Goal: Task Accomplishment & Management: Manage account settings

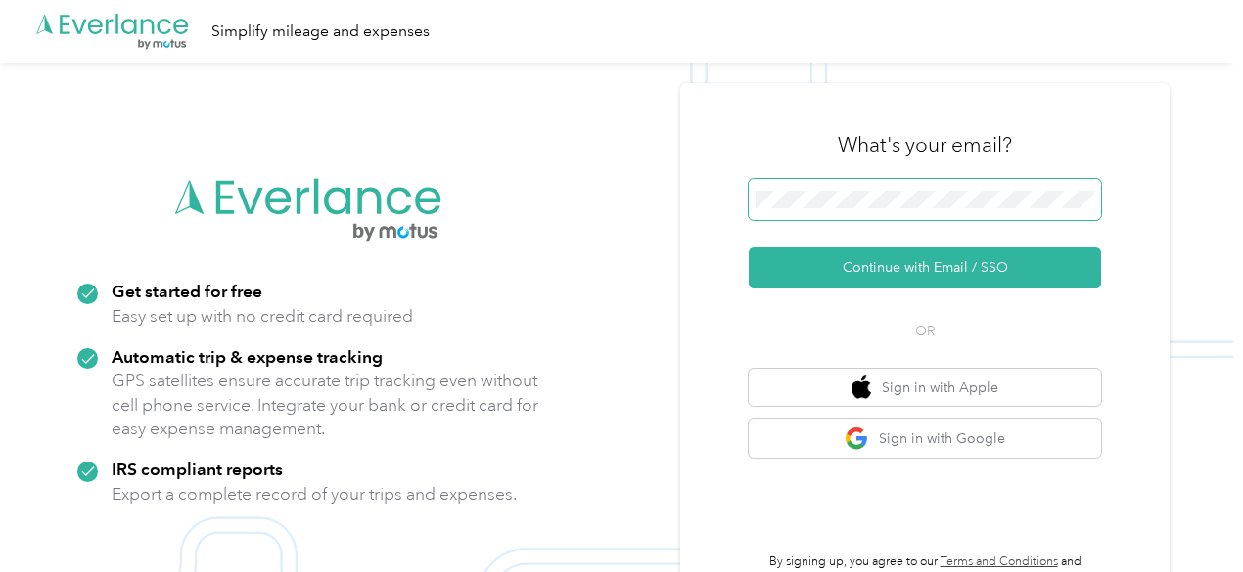
click at [784, 189] on span at bounding box center [925, 199] width 352 height 41
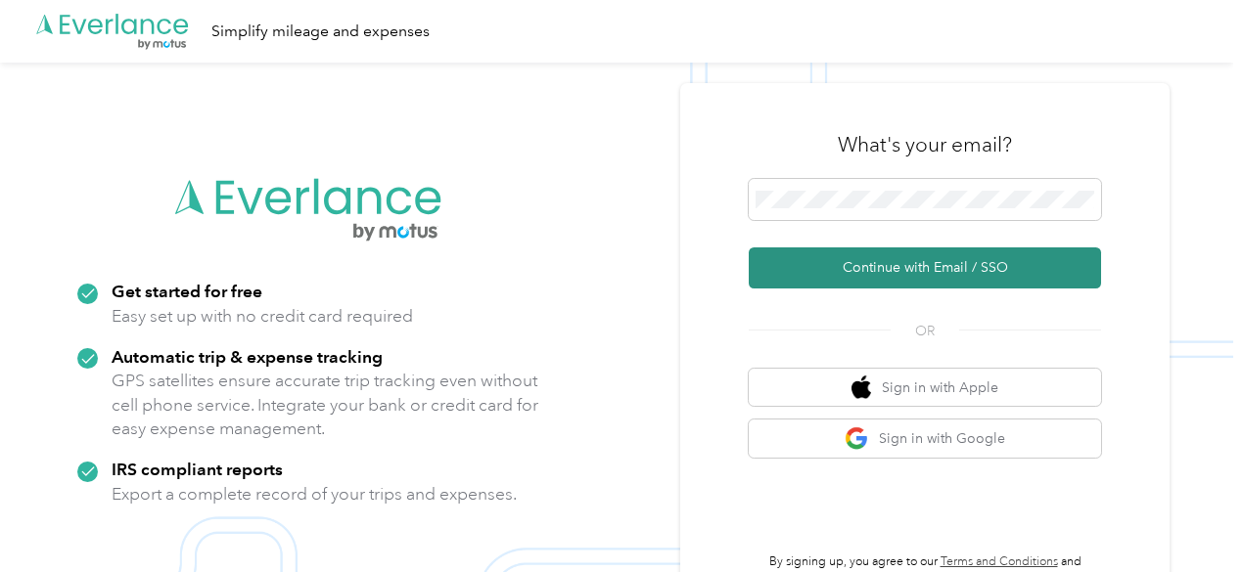
click at [848, 275] on button "Continue with Email / SSO" at bounding box center [925, 268] width 352 height 41
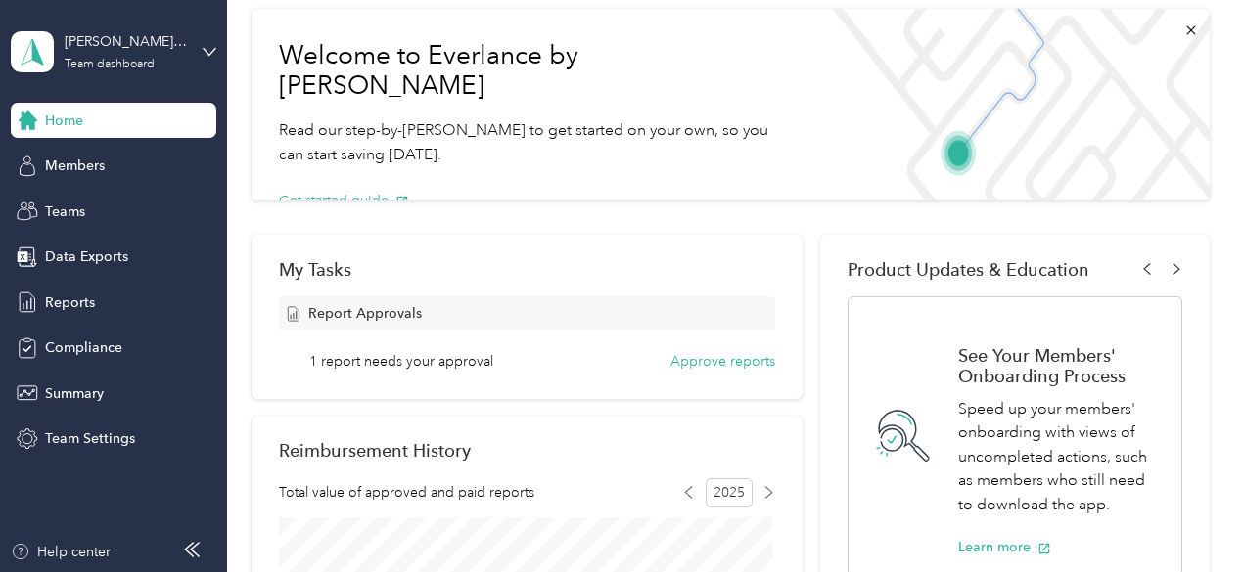
scroll to position [90, 0]
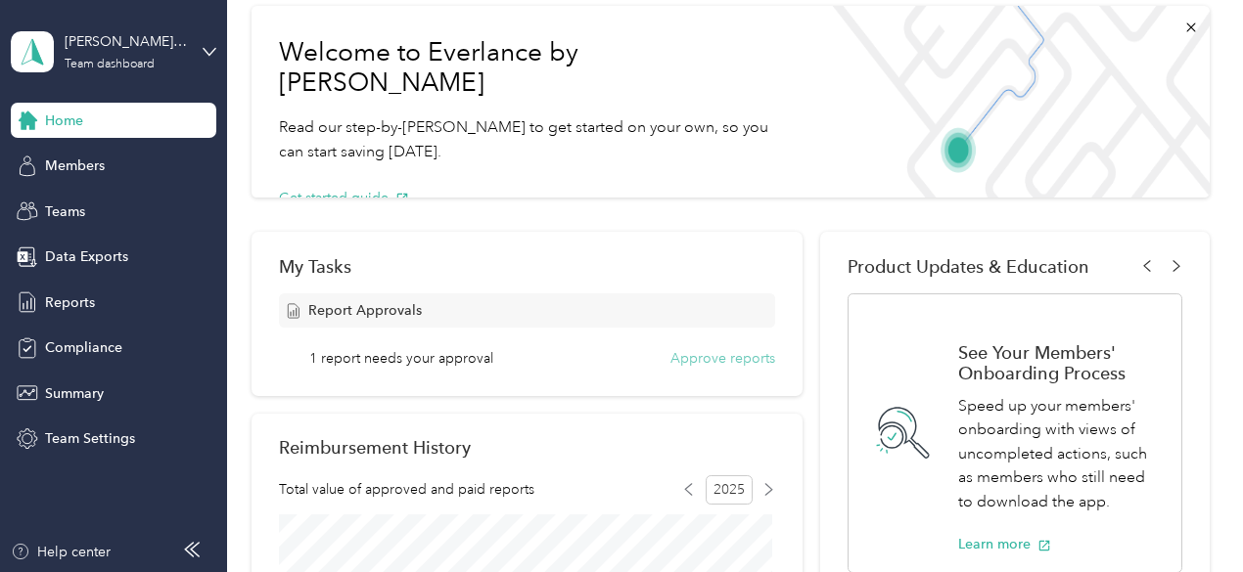
click at [740, 363] on button "Approve reports" at bounding box center [722, 358] width 105 height 21
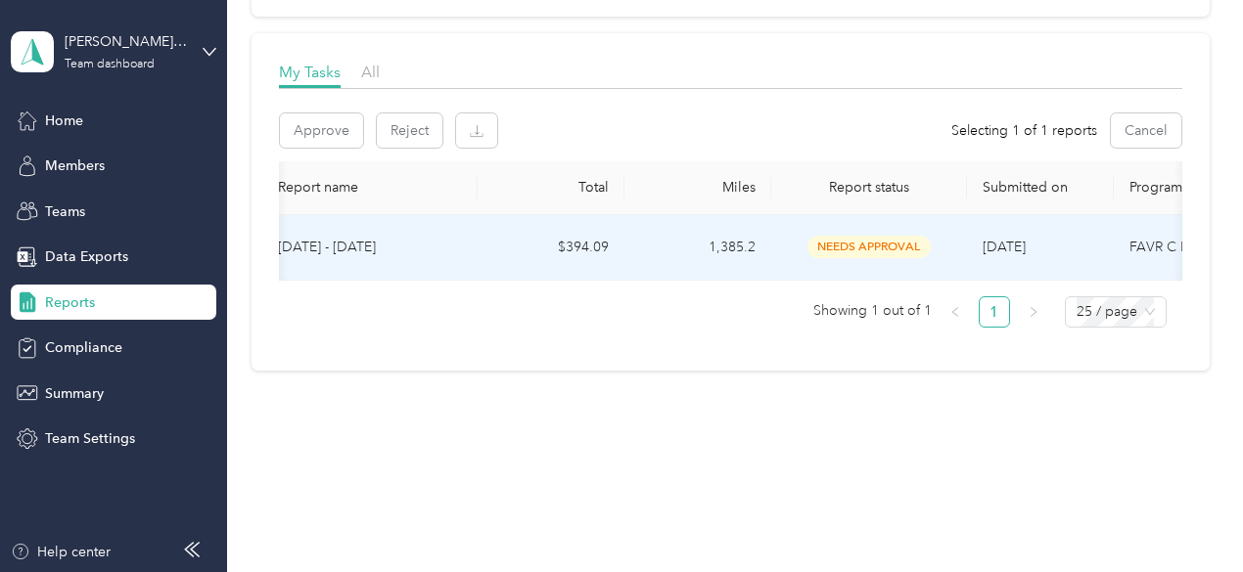
scroll to position [0, 263]
click at [838, 243] on span "needs approval" at bounding box center [858, 247] width 123 height 23
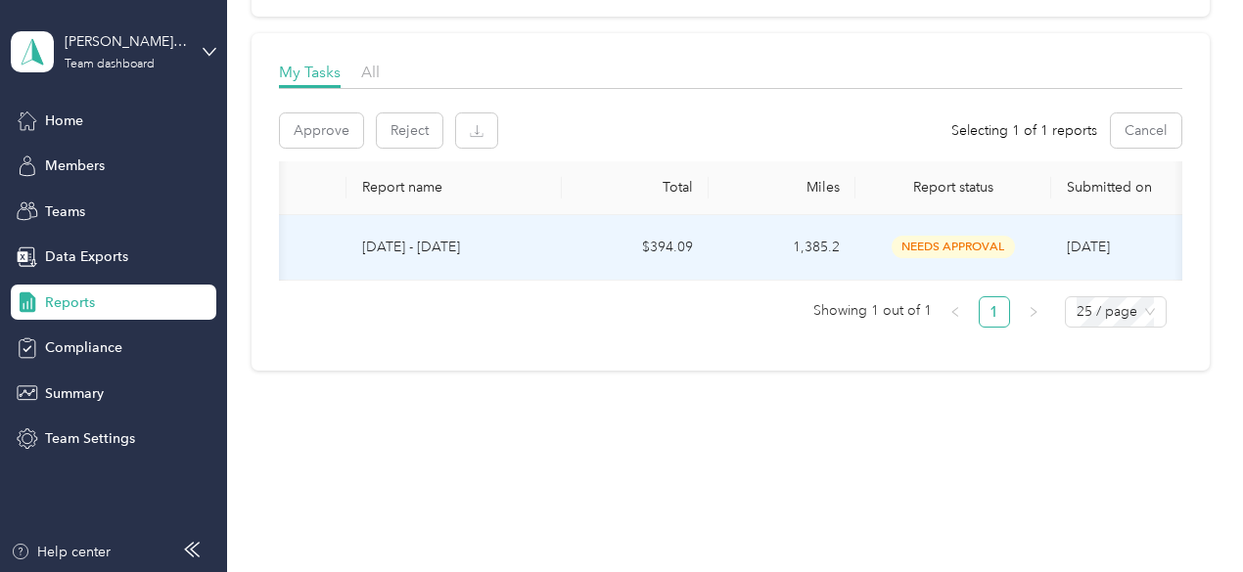
scroll to position [0, 0]
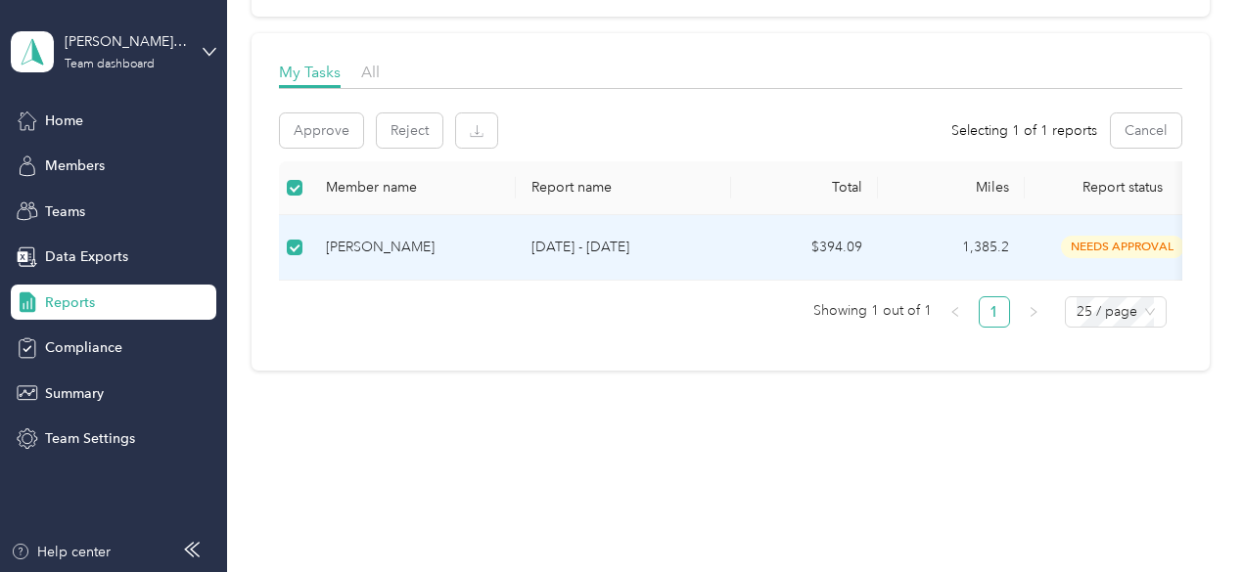
click at [350, 246] on div "[PERSON_NAME]" at bounding box center [413, 248] width 174 height 22
click at [350, 240] on div "[PERSON_NAME]" at bounding box center [413, 248] width 174 height 22
click at [325, 124] on button "Approve" at bounding box center [321, 130] width 83 height 34
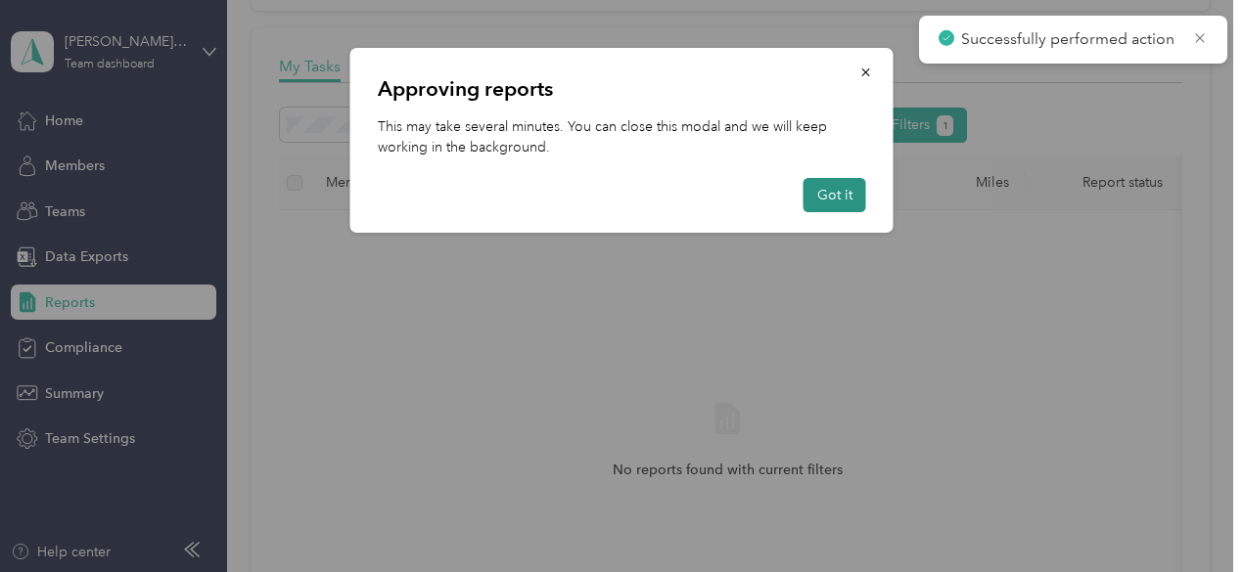
click at [846, 189] on button "Got it" at bounding box center [834, 195] width 63 height 34
